Goal: Transaction & Acquisition: Purchase product/service

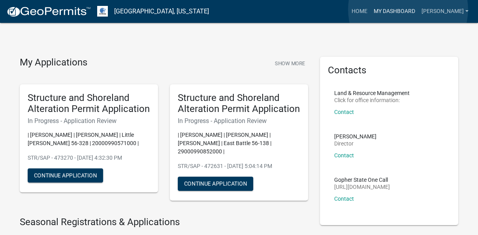
click at [408, 9] on link "My Dashboard" at bounding box center [394, 11] width 48 height 15
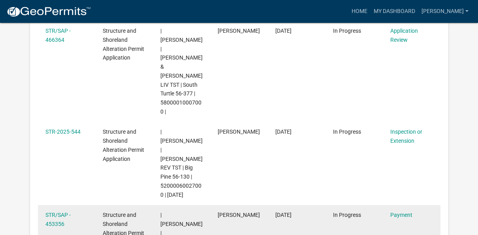
scroll to position [657, 0]
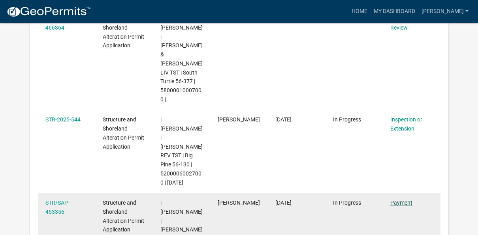
click at [402, 200] on link "Payment" at bounding box center [401, 203] width 22 height 6
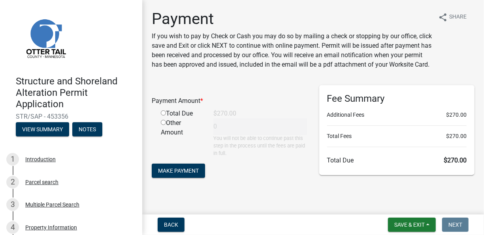
click at [164, 116] on input "radio" at bounding box center [163, 113] width 5 height 5
radio input "true"
type input "270"
click at [188, 174] on button "Make Payment" at bounding box center [178, 171] width 53 height 14
